Goal: Information Seeking & Learning: Learn about a topic

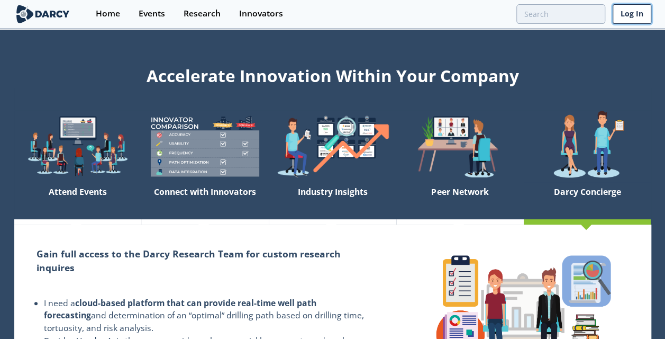
click at [640, 14] on link "Log In" at bounding box center [632, 14] width 39 height 20
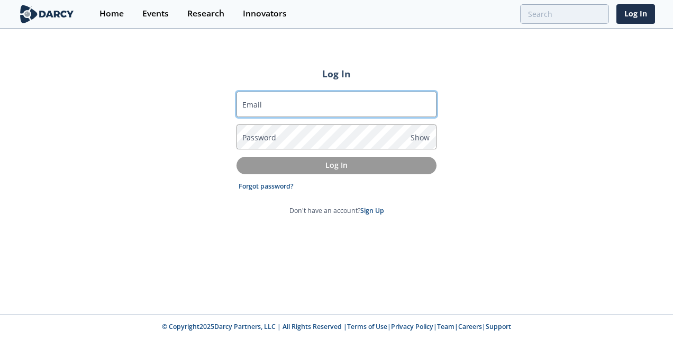
click at [325, 107] on input "Email" at bounding box center [337, 104] width 200 height 25
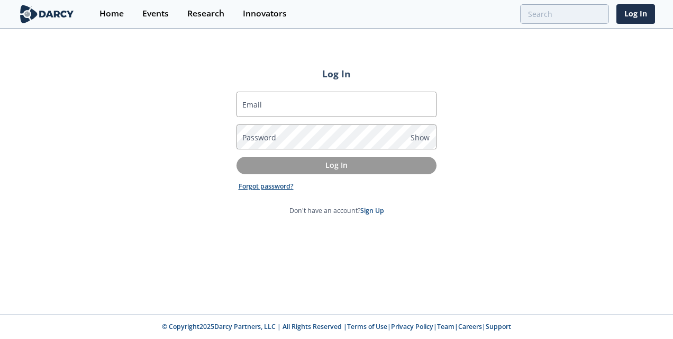
click at [274, 182] on link "Forgot password?" at bounding box center [266, 187] width 55 height 10
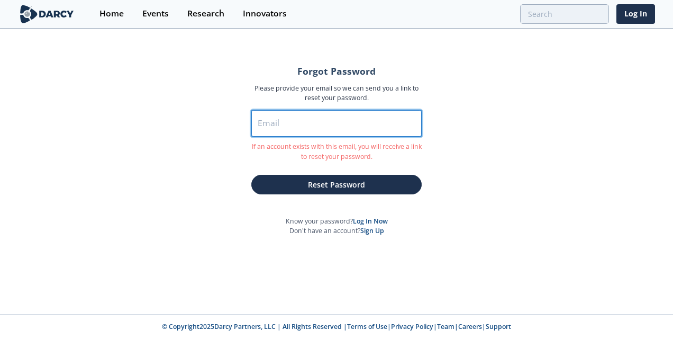
click at [291, 118] on input "Email" at bounding box center [336, 123] width 170 height 26
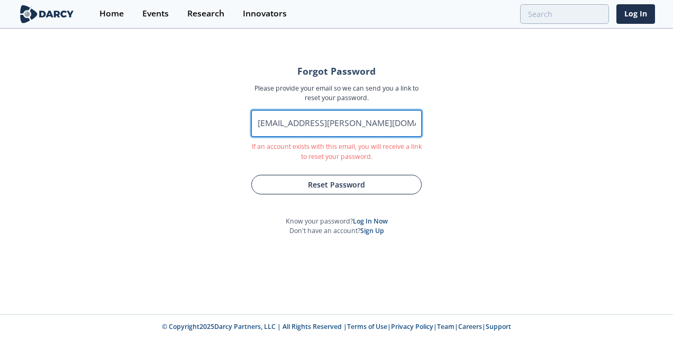
type input "urmila.dighe@exeloncorp.com"
click at [297, 184] on button "Reset Password" at bounding box center [336, 185] width 170 height 20
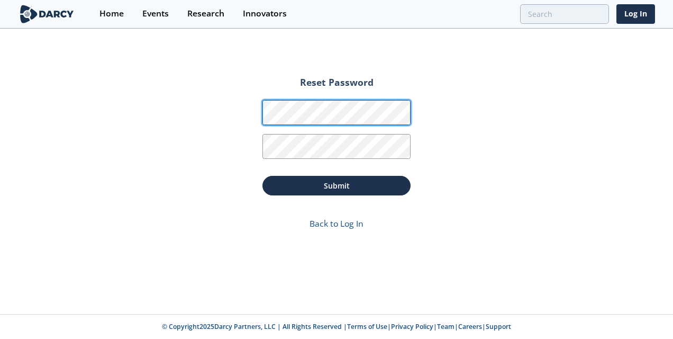
click at [211, 134] on div "Reset Password Password Password Confirmation Submit Back to Log In" at bounding box center [336, 172] width 673 height 284
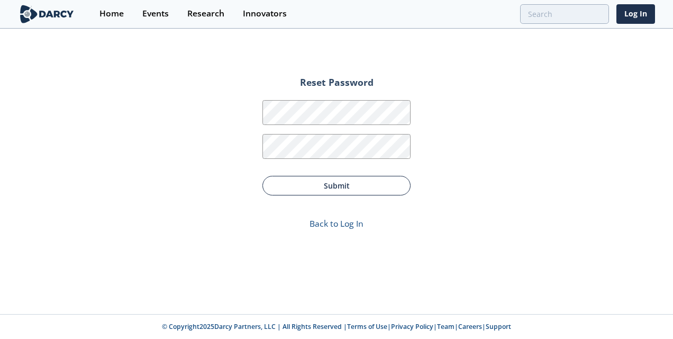
click at [335, 190] on button "Submit" at bounding box center [337, 186] width 148 height 20
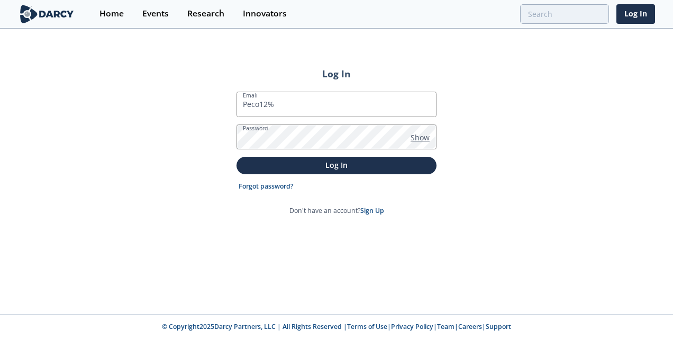
click at [418, 140] on span "Show" at bounding box center [420, 137] width 19 height 11
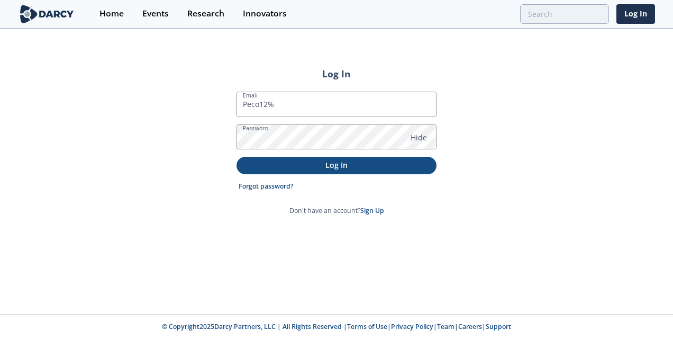
click at [322, 168] on p "Log In" at bounding box center [336, 164] width 185 height 11
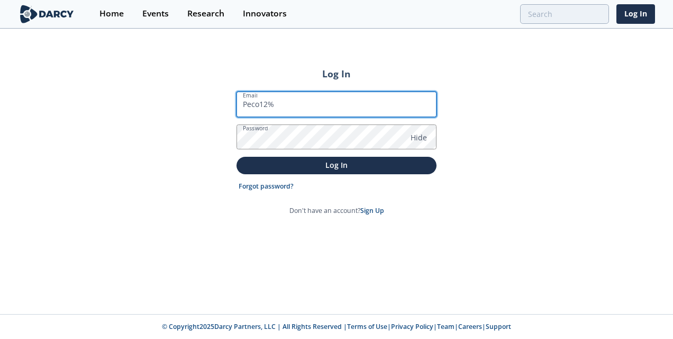
click at [329, 109] on input "Peco12%" at bounding box center [337, 104] width 200 height 25
type input "P"
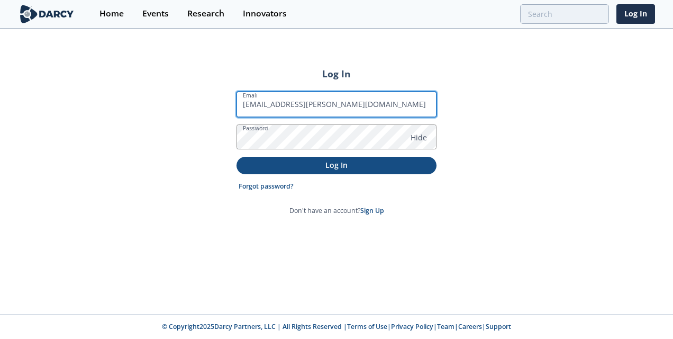
type input "urmila.dighe@exeloncorp.com"
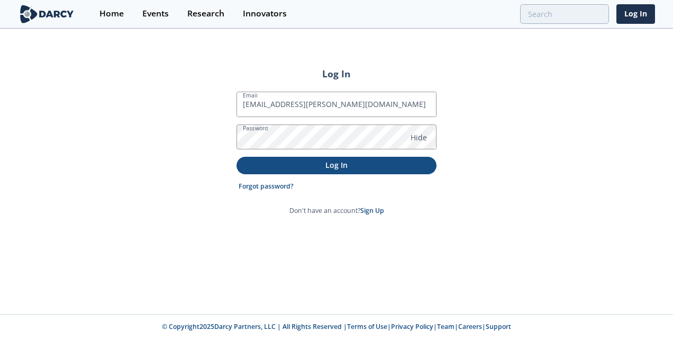
click at [338, 162] on p "Log In" at bounding box center [336, 164] width 185 height 11
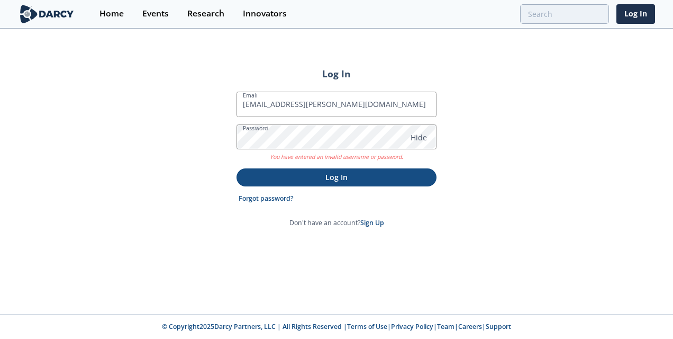
click at [293, 177] on p "Log In" at bounding box center [336, 176] width 185 height 11
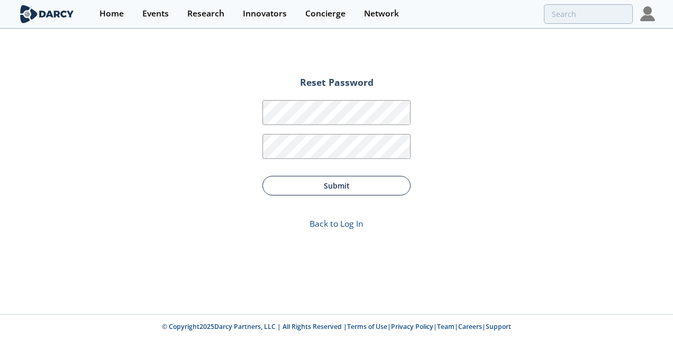
click at [339, 185] on button "Submit" at bounding box center [337, 186] width 148 height 20
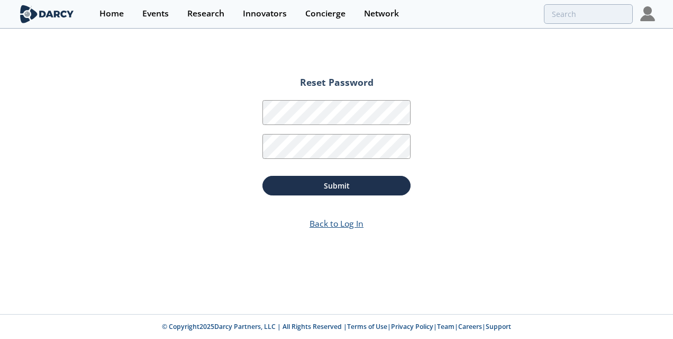
click at [342, 221] on link "Back to Log In" at bounding box center [337, 224] width 54 height 12
click at [647, 20] on img at bounding box center [647, 13] width 15 height 15
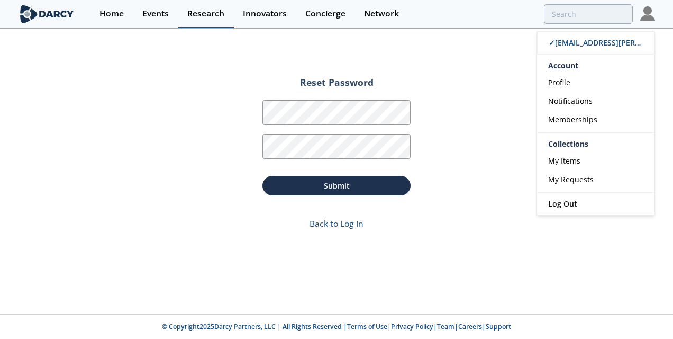
click at [219, 13] on div "Research" at bounding box center [205, 14] width 37 height 8
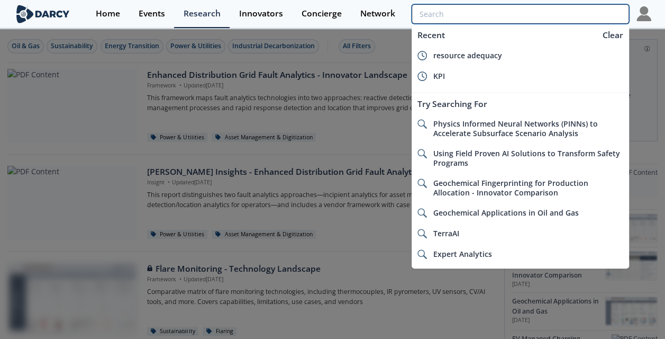
click at [578, 7] on input "search" at bounding box center [520, 14] width 217 height 20
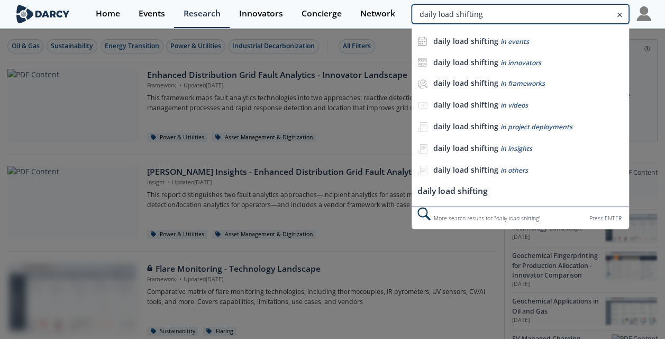
click at [429, 14] on input "daily load shifting" at bounding box center [520, 14] width 217 height 20
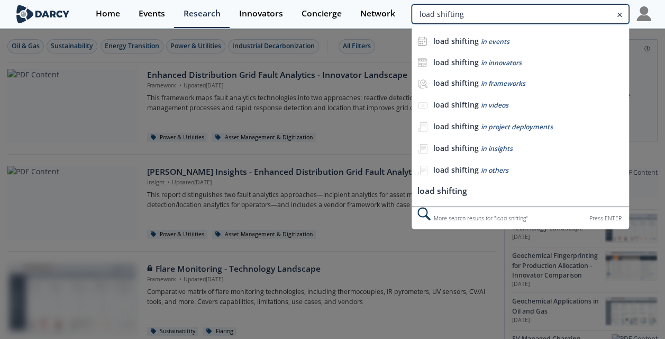
type input "load shifting"
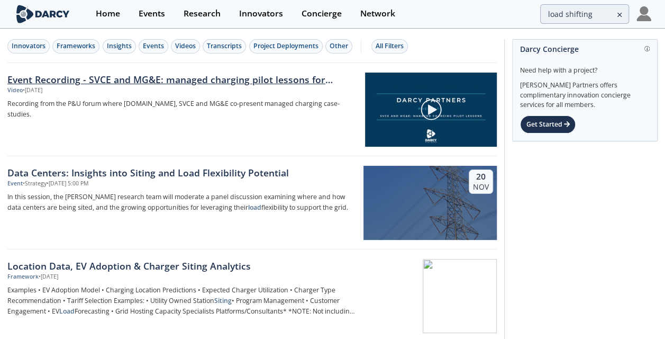
click at [274, 74] on link "Event Recording - SVCE and MG&E: managed charging pilot lessons for shifting pe…" at bounding box center [182, 80] width 350 height 14
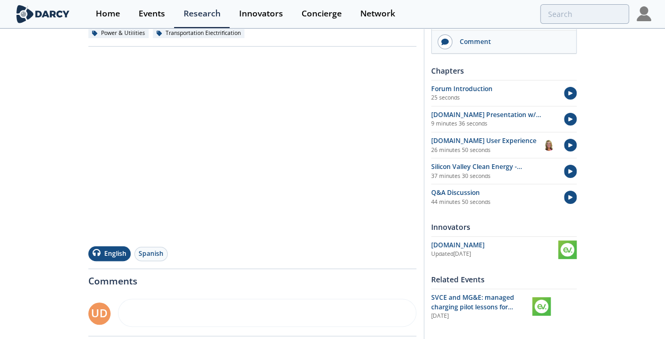
scroll to position [162, 0]
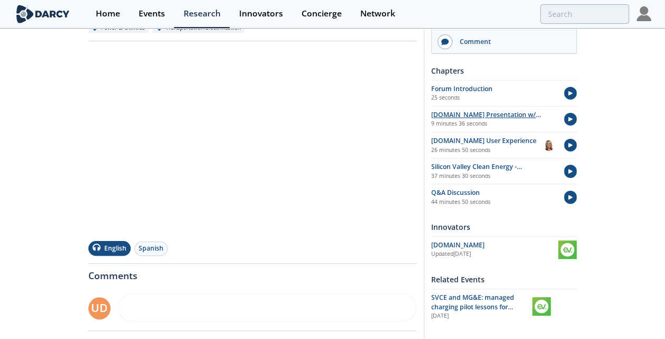
click at [492, 122] on p "9 minutes 36 seconds" at bounding box center [492, 124] width 123 height 8
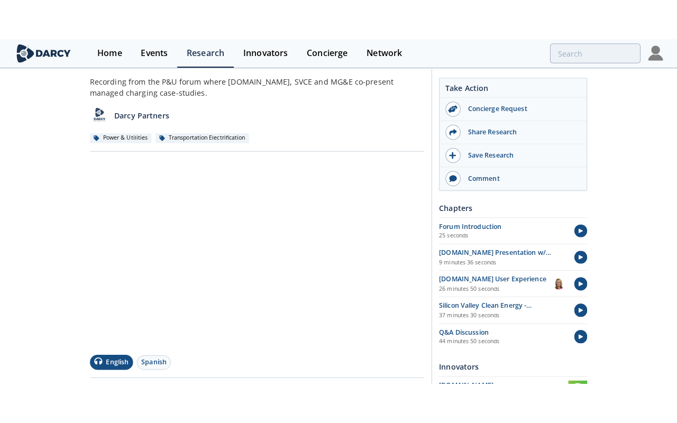
scroll to position [93, 0]
